Goal: Information Seeking & Learning: Learn about a topic

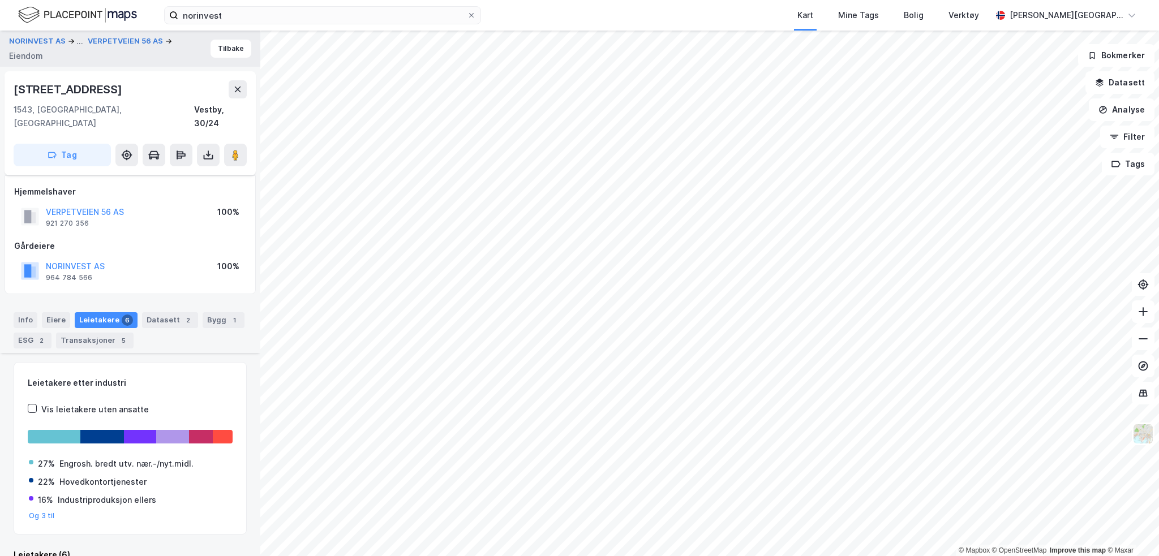
scroll to position [230, 0]
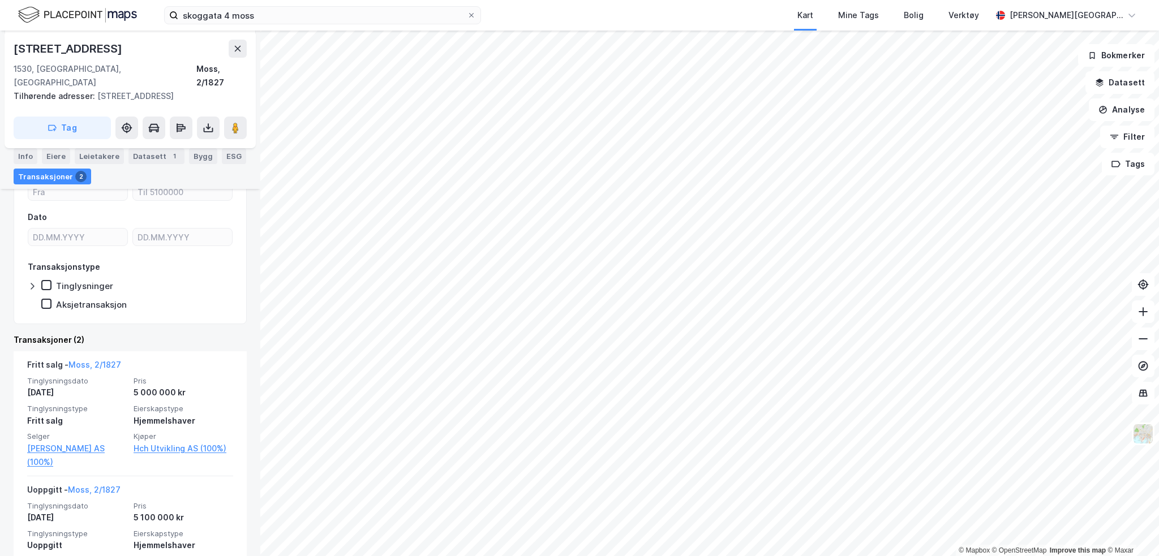
scroll to position [203, 0]
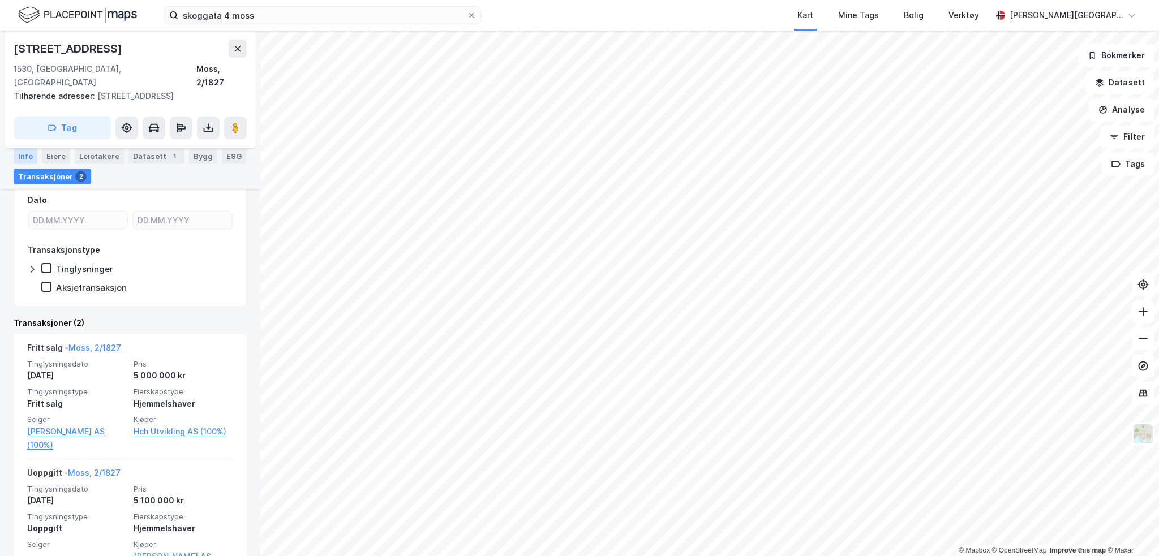
click at [20, 156] on div "Info" at bounding box center [26, 156] width 24 height 16
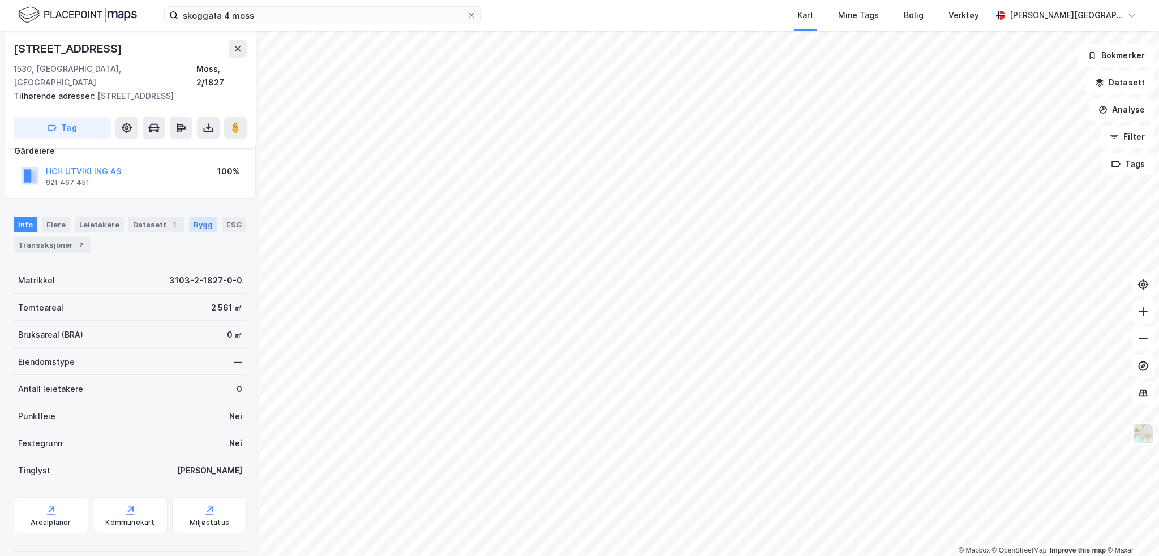
click at [195, 217] on div "Bygg" at bounding box center [203, 225] width 28 height 16
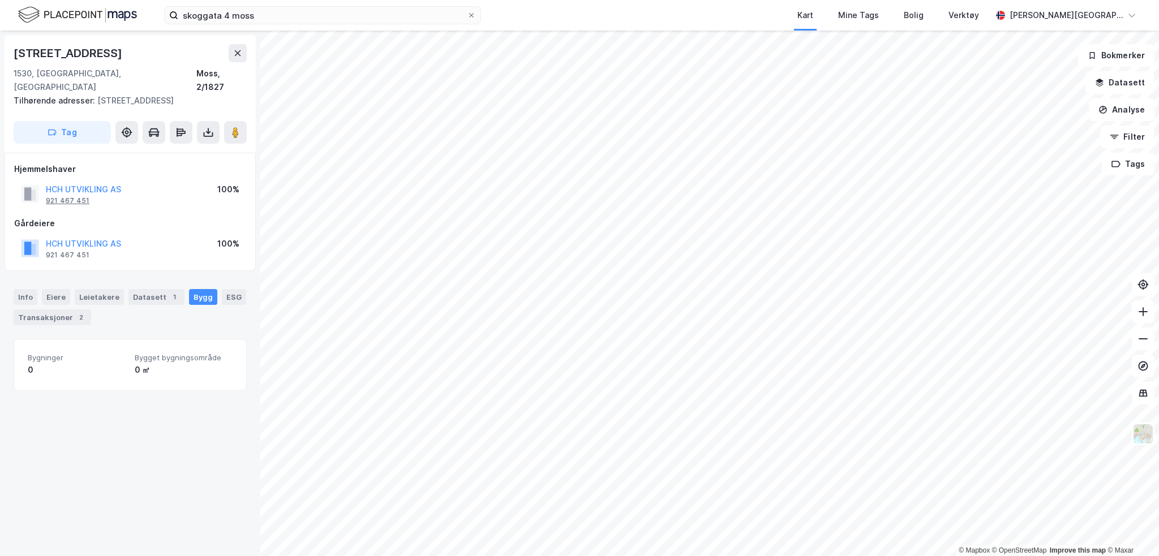
click at [78, 196] on div "921 467 451" at bounding box center [68, 200] width 44 height 9
click at [5, 339] on div "[STREET_ADDRESS] 1530, [GEOGRAPHIC_DATA], Østfold Moss, 2/1827 Tilhørende adres…" at bounding box center [130, 294] width 260 height 526
click at [1127, 84] on button "Datasett" at bounding box center [1119, 82] width 69 height 23
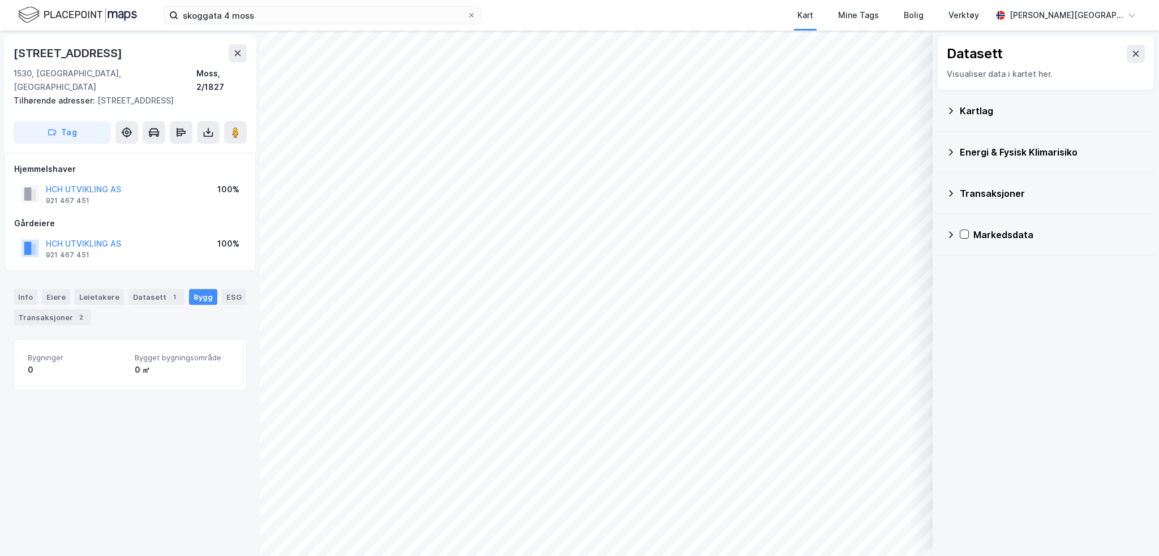
click at [955, 110] on div "Kartlag" at bounding box center [1045, 110] width 199 height 27
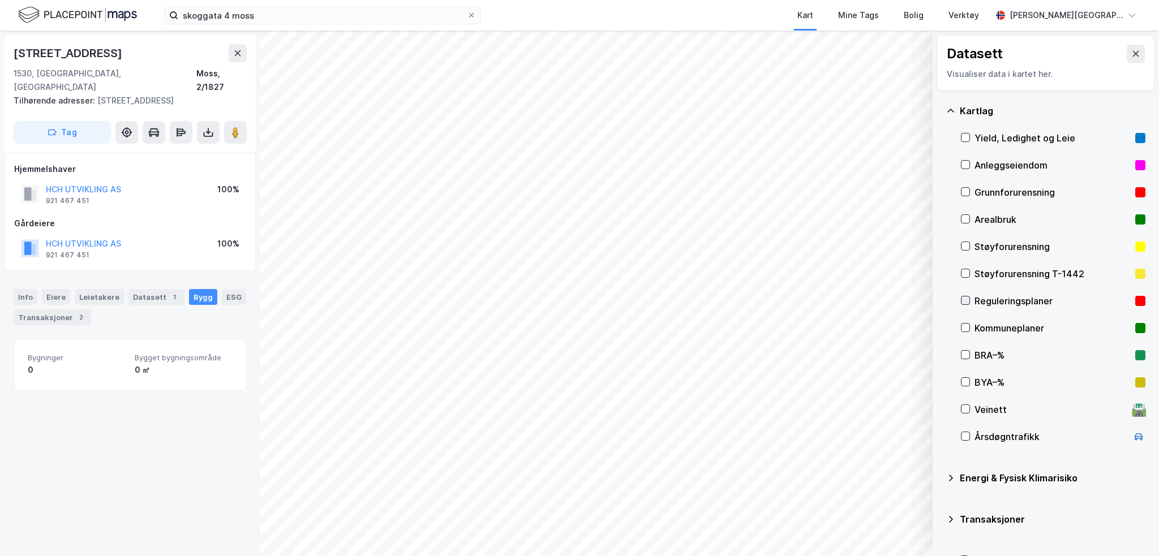
click at [962, 302] on icon at bounding box center [965, 300] width 8 height 8
click at [880, 528] on button "Vis" at bounding box center [874, 527] width 94 height 18
click at [860, 525] on button "Lukk" at bounding box center [843, 527] width 156 height 18
click at [966, 328] on icon at bounding box center [965, 328] width 8 height 8
click at [966, 327] on icon at bounding box center [965, 328] width 8 height 8
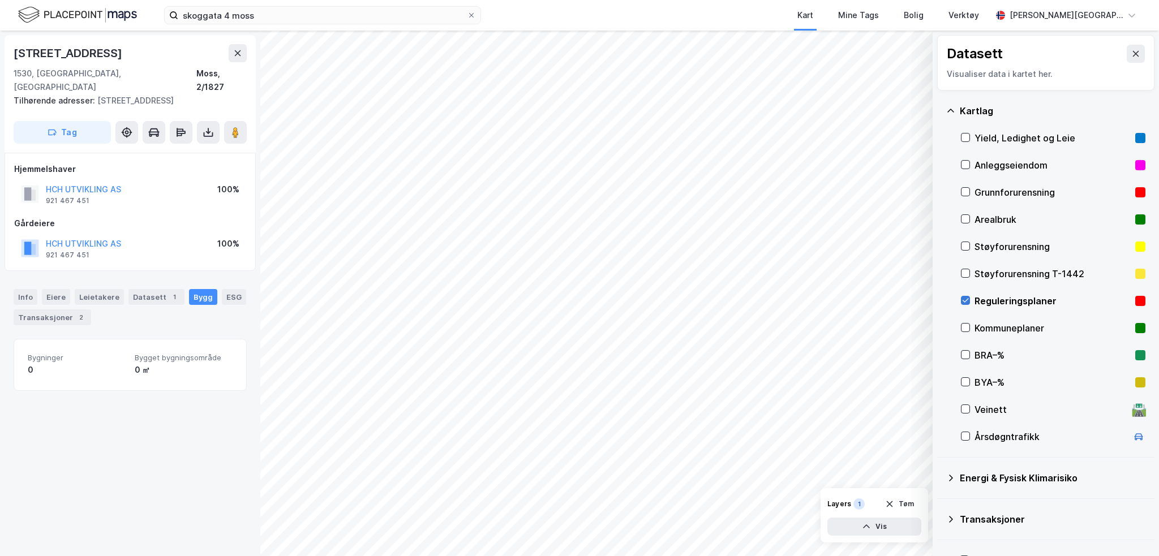
click at [965, 298] on icon at bounding box center [965, 300] width 8 height 8
click at [963, 300] on icon at bounding box center [965, 301] width 6 height 4
click at [963, 328] on icon at bounding box center [965, 328] width 6 height 4
drag, startPoint x: 965, startPoint y: 299, endPoint x: 992, endPoint y: 393, distance: 97.8
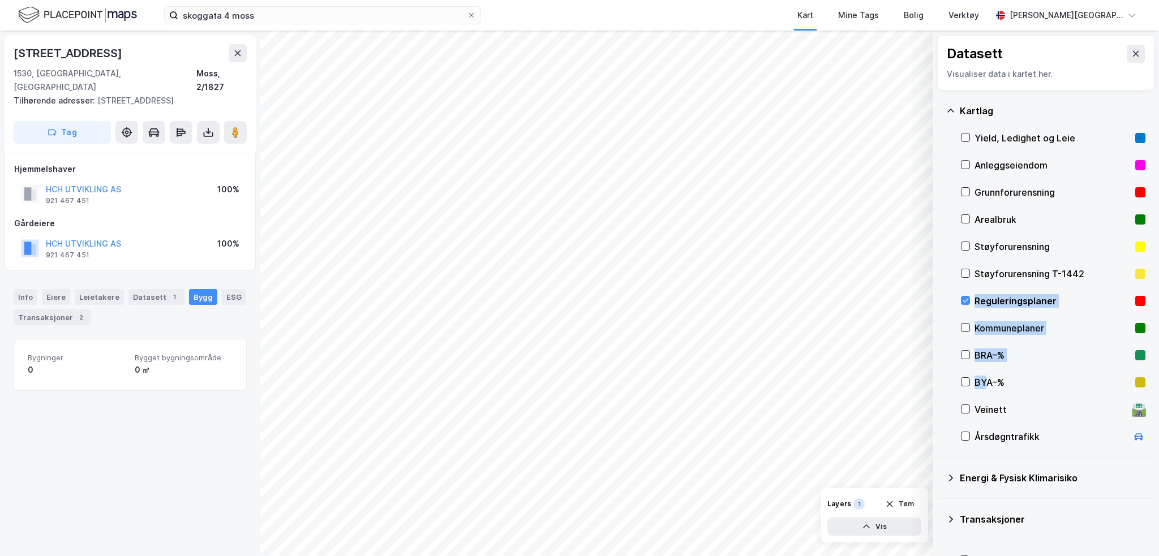
click at [992, 393] on div "Yield, Ledighet og Leie Anleggseiendom Grunnforurensning Arealbruk Støyforurens…" at bounding box center [1053, 287] width 184 height 326
